Goal: Check status: Check status

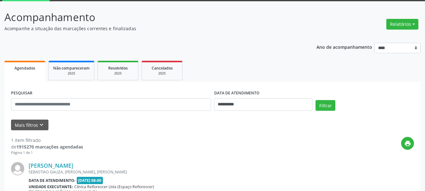
scroll to position [63, 0]
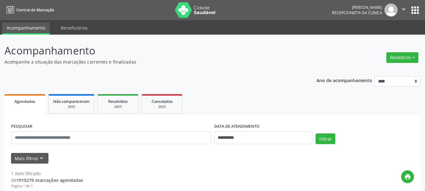
scroll to position [17, 0]
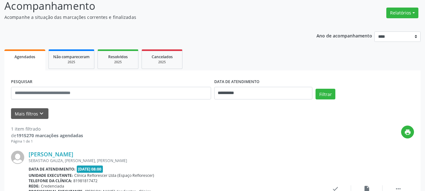
scroll to position [80, 0]
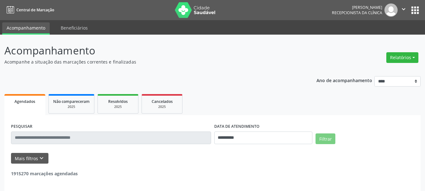
scroll to position [3, 0]
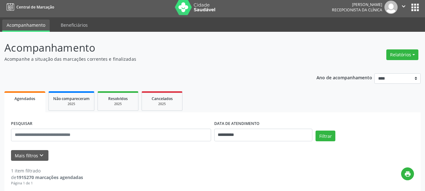
drag, startPoint x: 0, startPoint y: 0, endPoint x: 284, endPoint y: 26, distance: 285.3
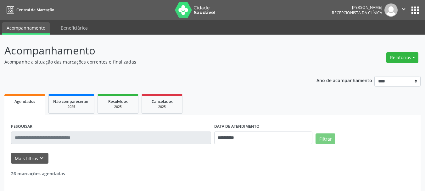
select select "*"
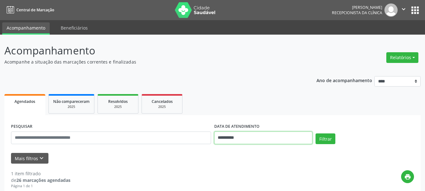
click at [246, 137] on input "**********" at bounding box center [263, 137] width 98 height 13
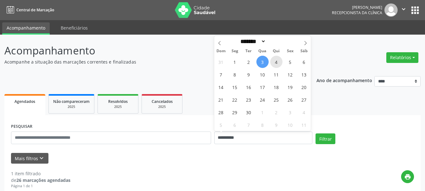
click at [278, 63] on span "4" at bounding box center [276, 62] width 12 height 12
type input "**********"
click at [278, 63] on span "4" at bounding box center [276, 62] width 12 height 12
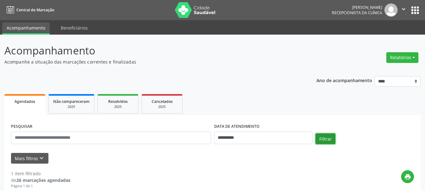
click at [319, 139] on button "Filtrar" at bounding box center [325, 138] width 20 height 11
